Goal: Task Accomplishment & Management: Manage account settings

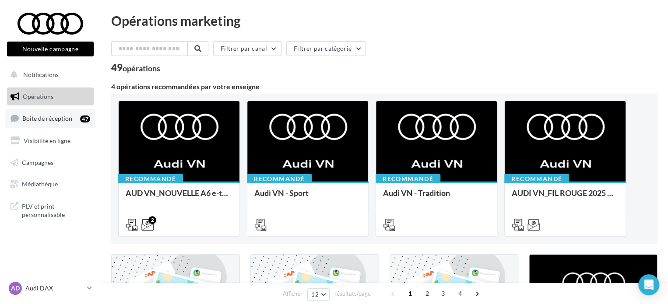
click at [57, 118] on span "Boîte de réception" at bounding box center [47, 118] width 50 height 7
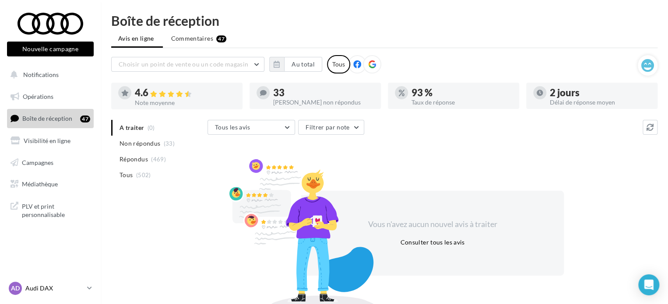
click at [81, 282] on div "AD Audi DAX audi-dax-lab" at bounding box center [46, 288] width 75 height 13
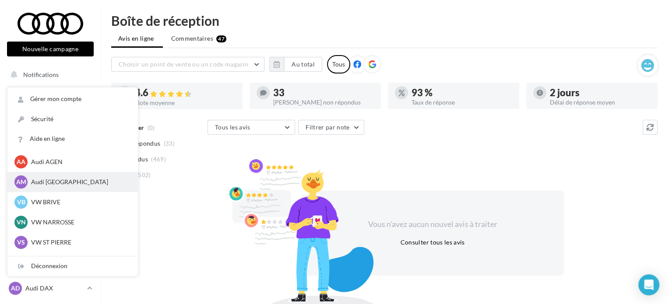
scroll to position [60, 0]
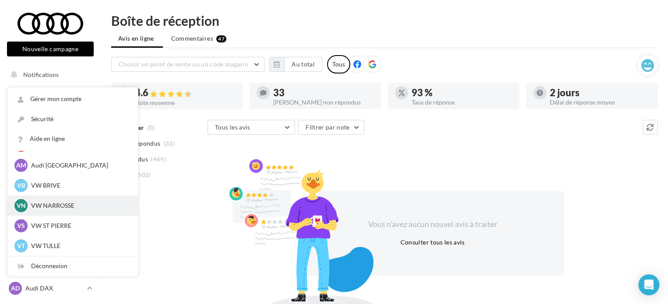
click at [81, 204] on p "VW NARROSSE" at bounding box center [79, 205] width 96 height 9
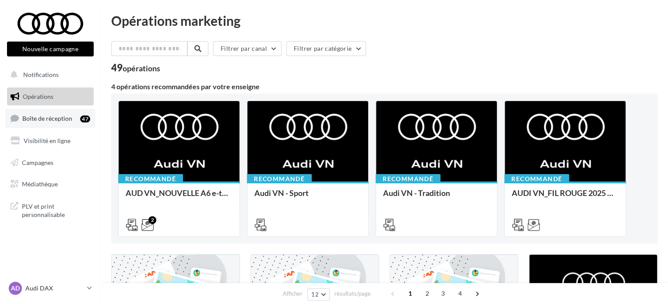
click at [65, 118] on span "Boîte de réception" at bounding box center [47, 118] width 50 height 7
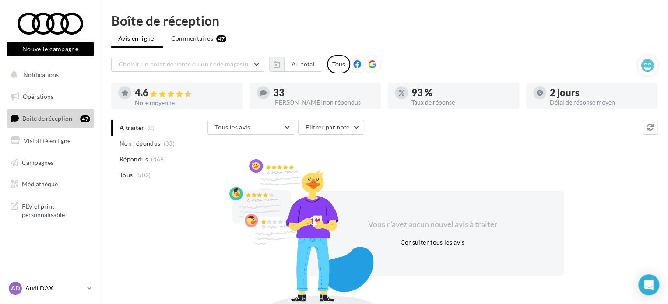
click at [77, 291] on p "Audi DAX" at bounding box center [54, 288] width 58 height 9
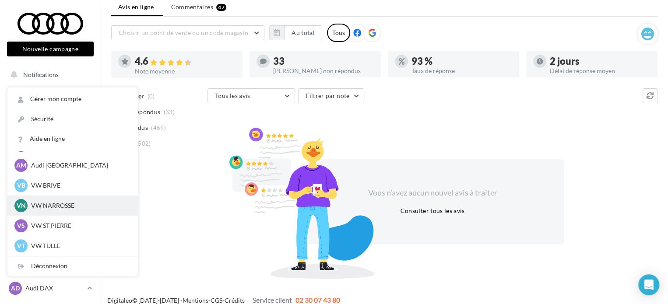
scroll to position [40, 0]
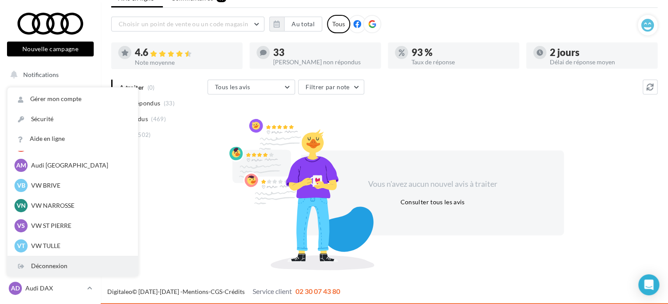
click at [60, 266] on div "Déconnexion" at bounding box center [72, 266] width 130 height 20
